Goal: Find specific page/section: Find specific page/section

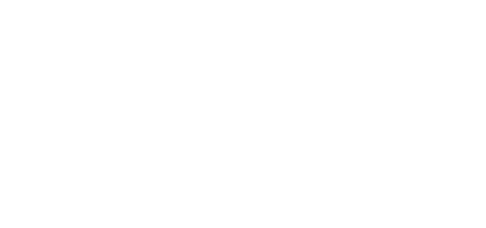
select select
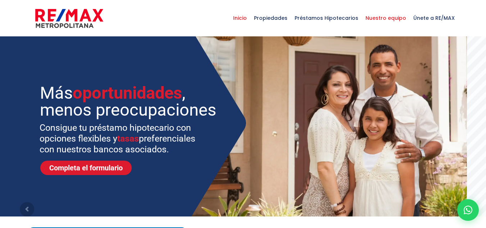
click at [380, 20] on span "Nuestro equipo" at bounding box center [386, 18] width 48 height 22
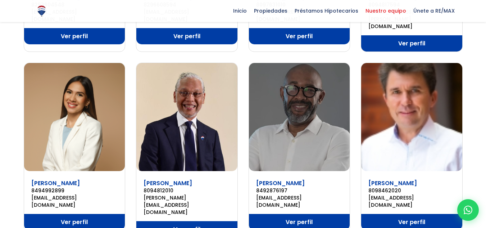
scroll to position [468, 0]
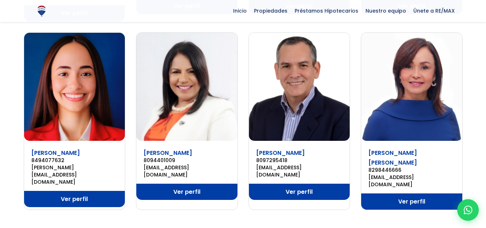
scroll to position [540, 0]
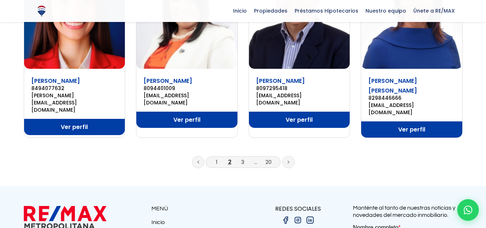
click at [240, 157] on li "3" at bounding box center [243, 161] width 12 height 9
click at [242, 158] on link "3" at bounding box center [242, 162] width 3 height 8
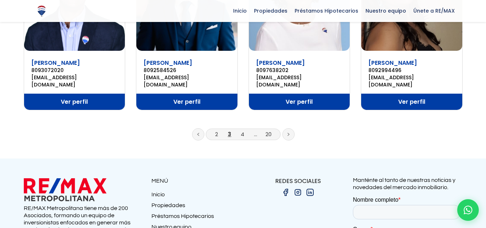
scroll to position [576, 0]
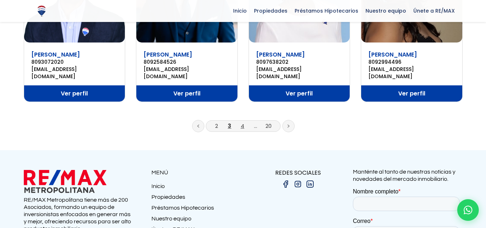
click at [241, 122] on link "4" at bounding box center [243, 126] width 4 height 8
